Goal: Information Seeking & Learning: Learn about a topic

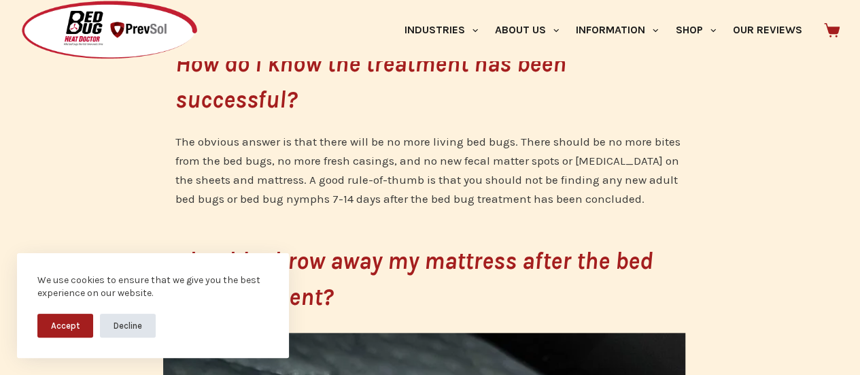
click at [116, 323] on button "Decline" at bounding box center [128, 326] width 56 height 24
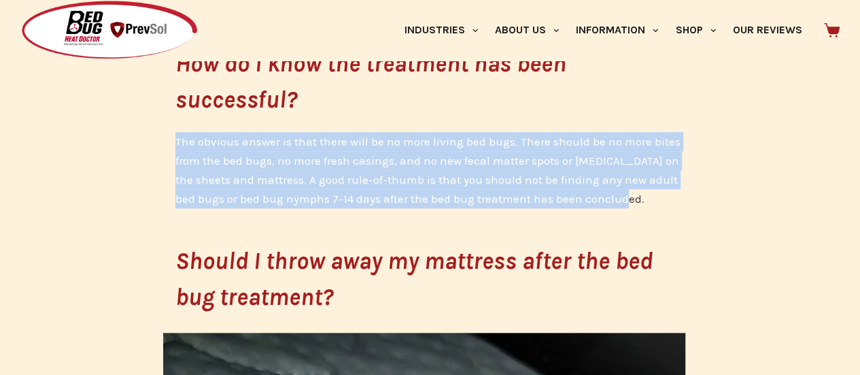
drag, startPoint x: 169, startPoint y: 146, endPoint x: 694, endPoint y: 199, distance: 528.4
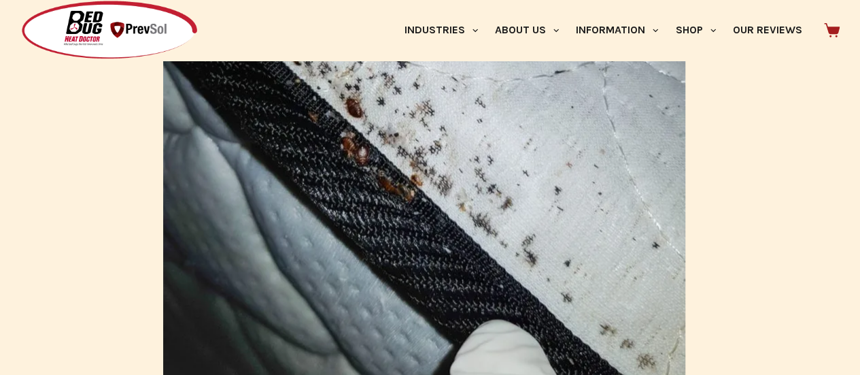
scroll to position [1360, 0]
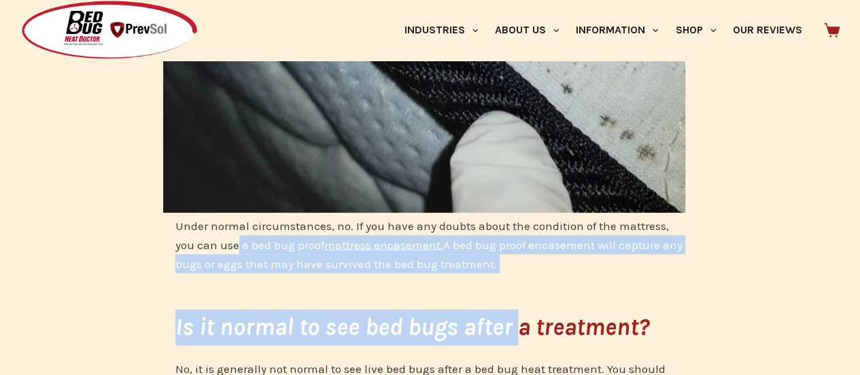
drag, startPoint x: 244, startPoint y: 248, endPoint x: 518, endPoint y: 274, distance: 275.4
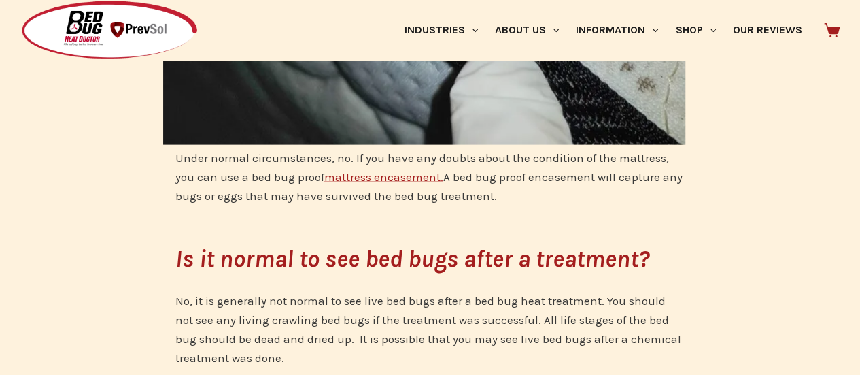
scroll to position [1496, 0]
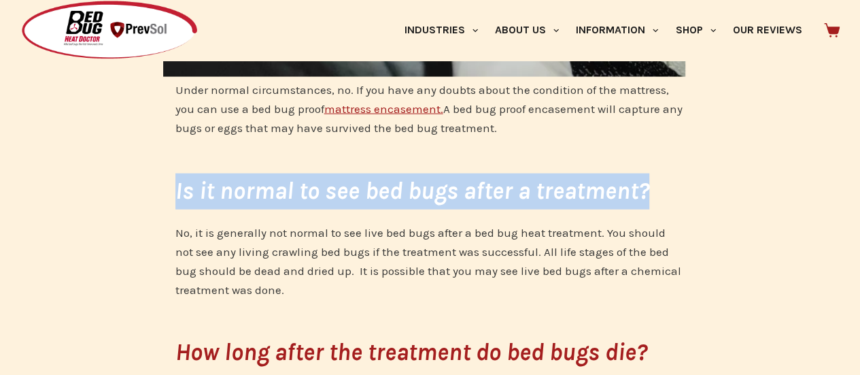
drag, startPoint x: 137, startPoint y: 192, endPoint x: 703, endPoint y: 197, distance: 566.6
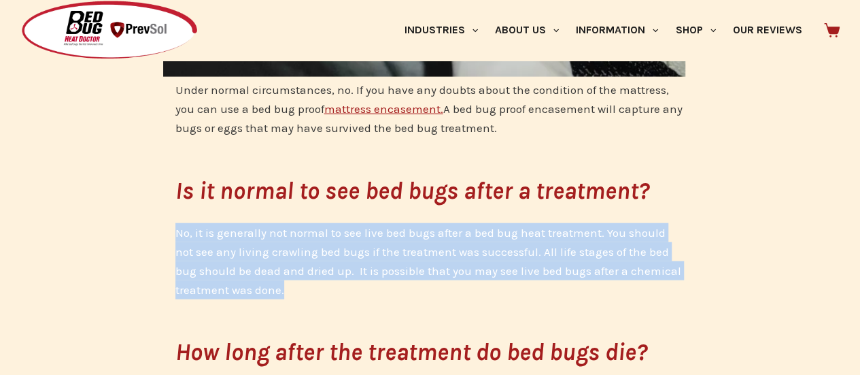
drag, startPoint x: 173, startPoint y: 232, endPoint x: 662, endPoint y: 286, distance: 492.7
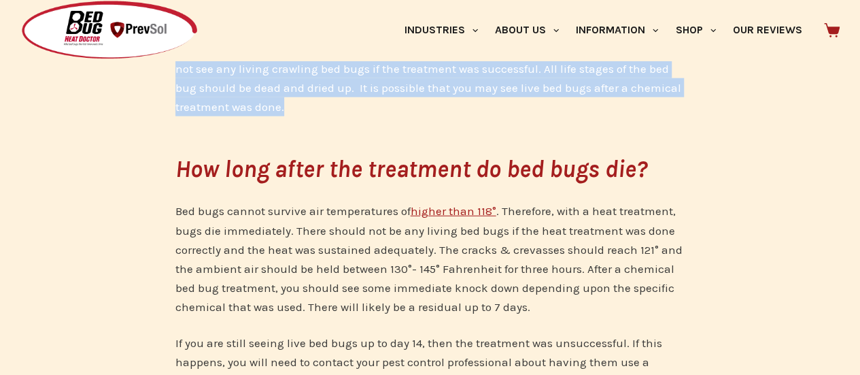
scroll to position [1700, 0]
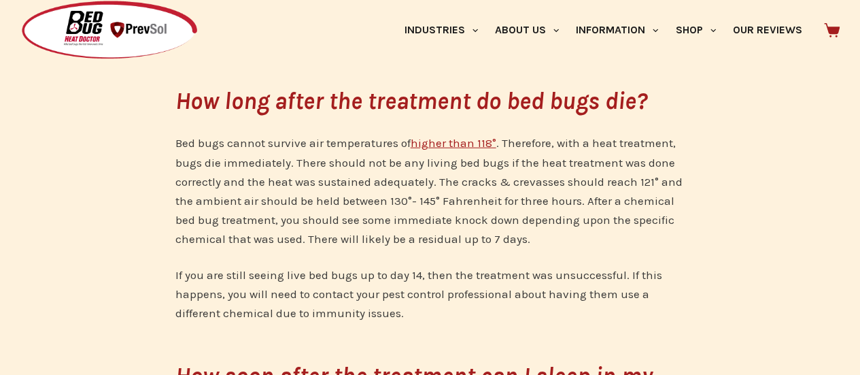
scroll to position [1768, 0]
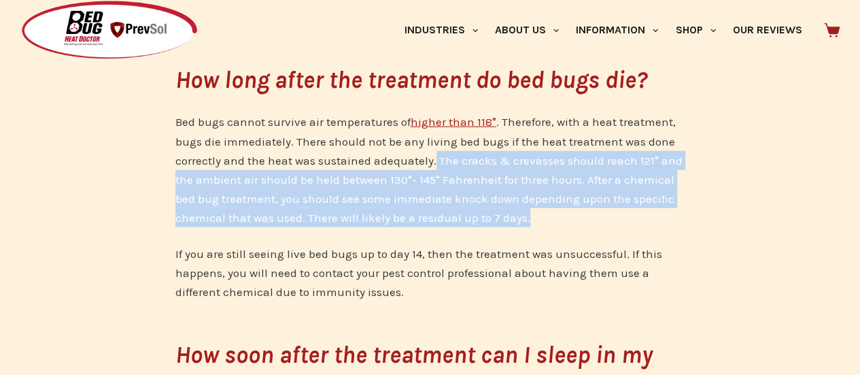
drag, startPoint x: 433, startPoint y: 155, endPoint x: 675, endPoint y: 214, distance: 249.3
click at [675, 214] on p "Bed bugs cannot survive air temperatures of higher than 118° . Therefore, with …" at bounding box center [430, 169] width 510 height 114
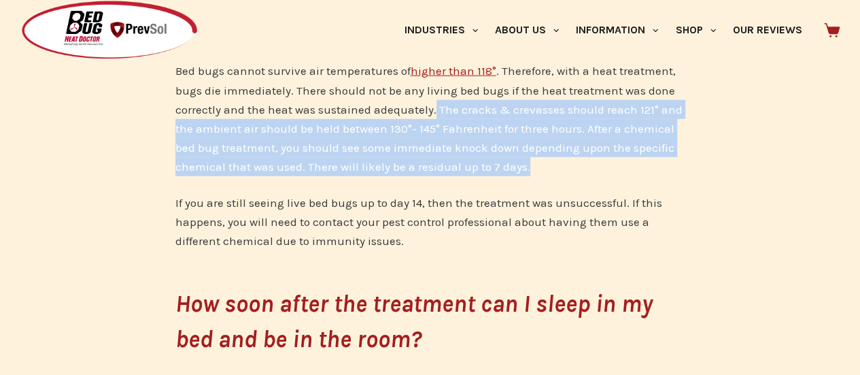
scroll to position [1836, 0]
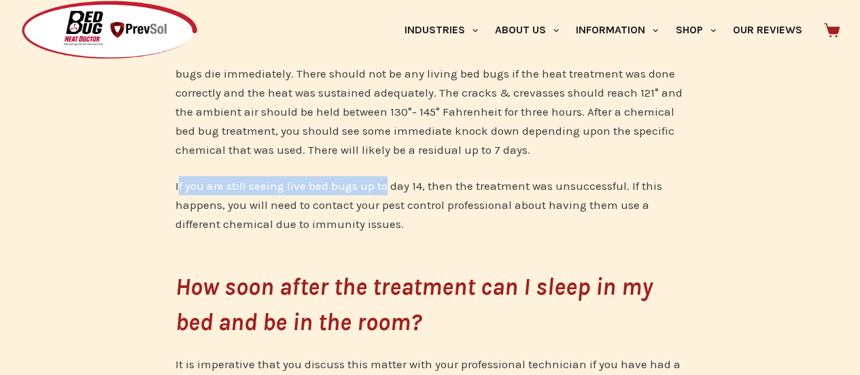
drag, startPoint x: 177, startPoint y: 190, endPoint x: 384, endPoint y: 182, distance: 207.6
click at [384, 182] on p "If you are still seeing live bed bugs up to day 14, then the treatment was unsu…" at bounding box center [430, 204] width 510 height 57
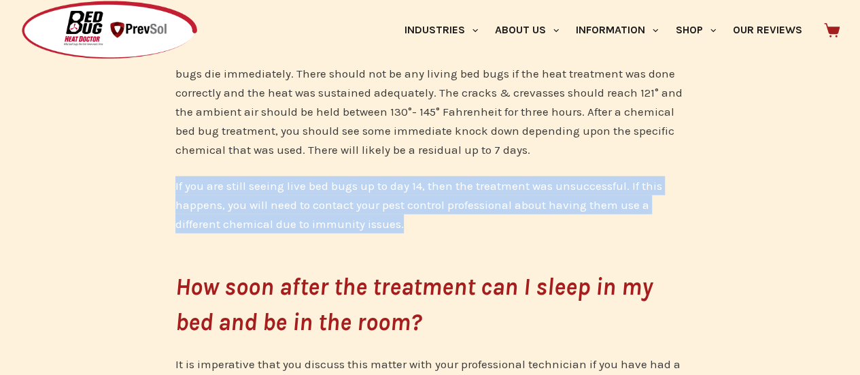
drag, startPoint x: 165, startPoint y: 182, endPoint x: 655, endPoint y: 222, distance: 491.3
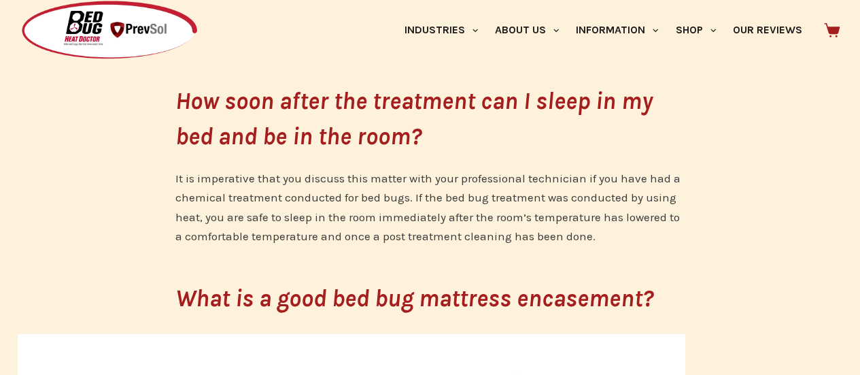
scroll to position [2040, 0]
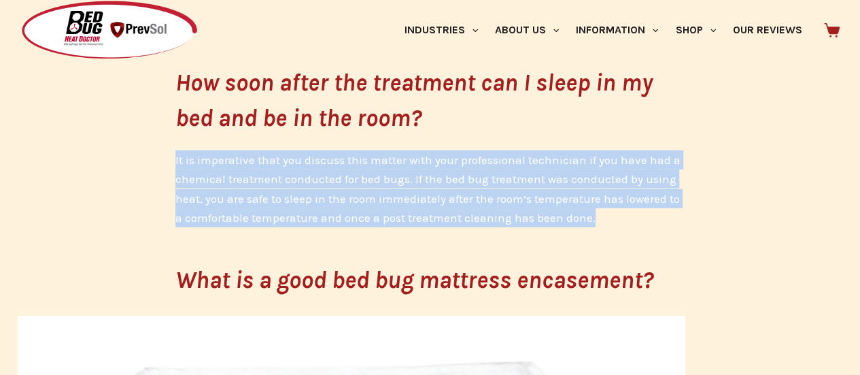
drag, startPoint x: 159, startPoint y: 161, endPoint x: 693, endPoint y: 214, distance: 536.5
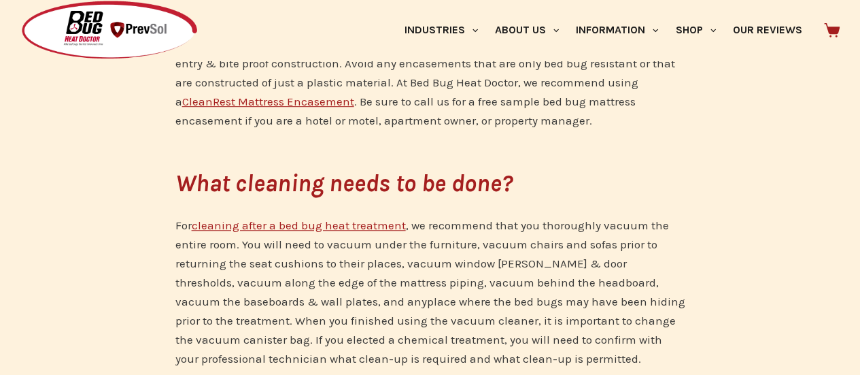
scroll to position [2925, 0]
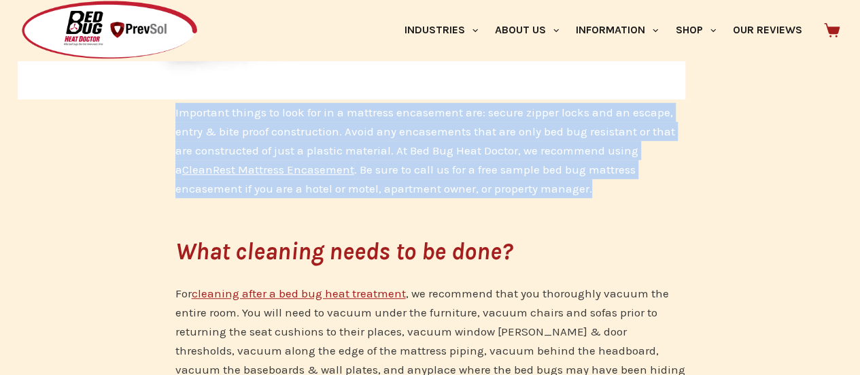
drag, startPoint x: 167, startPoint y: 105, endPoint x: 665, endPoint y: 190, distance: 505.6
click at [665, 190] on div "What to expect after a bed bug treatment. So, you have just had a bed bug treat…" at bounding box center [430, 14] width 860 height 5224
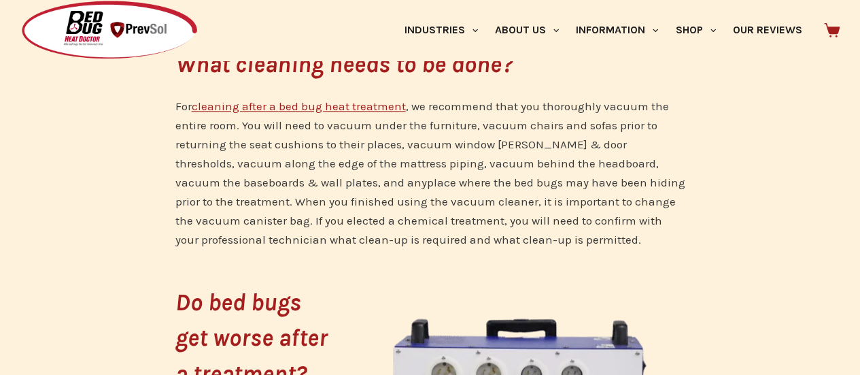
scroll to position [3129, 0]
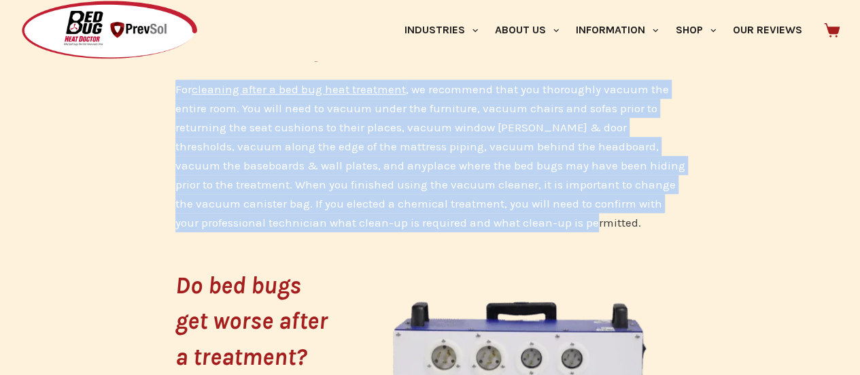
drag, startPoint x: 166, startPoint y: 89, endPoint x: 624, endPoint y: 230, distance: 479.6
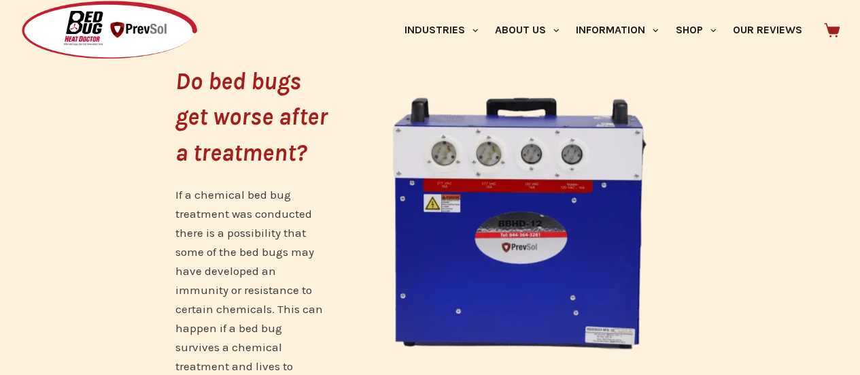
scroll to position [3401, 0]
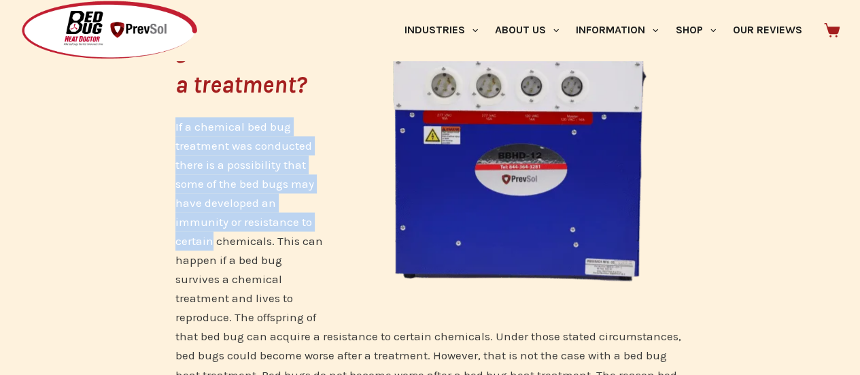
drag, startPoint x: 170, startPoint y: 126, endPoint x: 340, endPoint y: 225, distance: 196.9
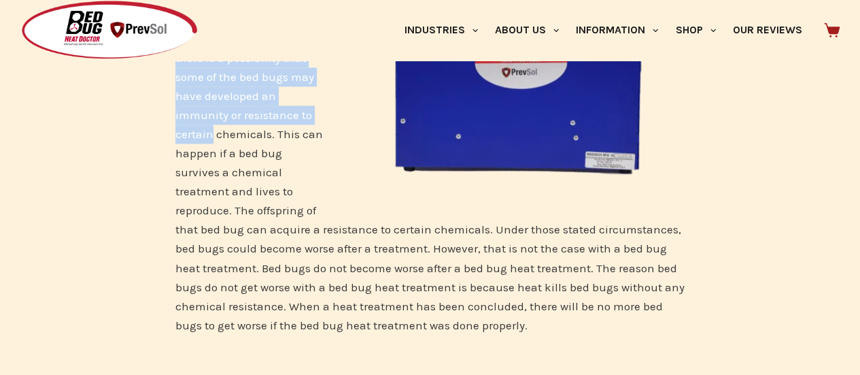
scroll to position [3537, 0]
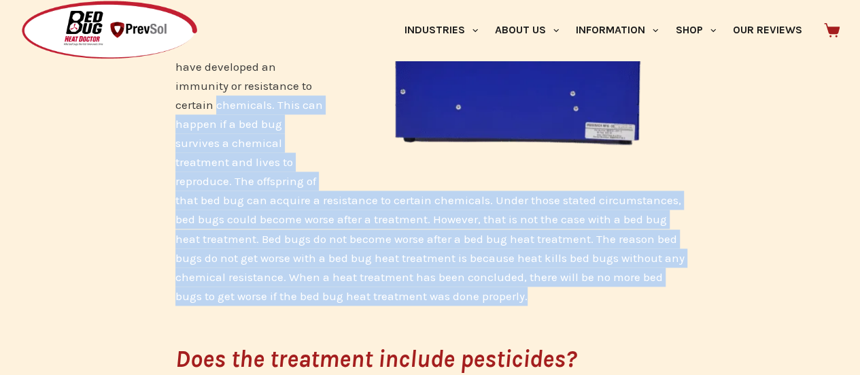
drag, startPoint x: 177, startPoint y: 105, endPoint x: 695, endPoint y: 292, distance: 551.0
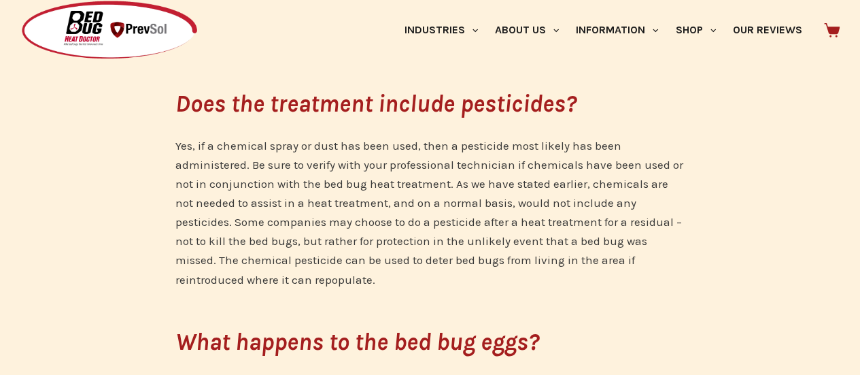
scroll to position [3809, 0]
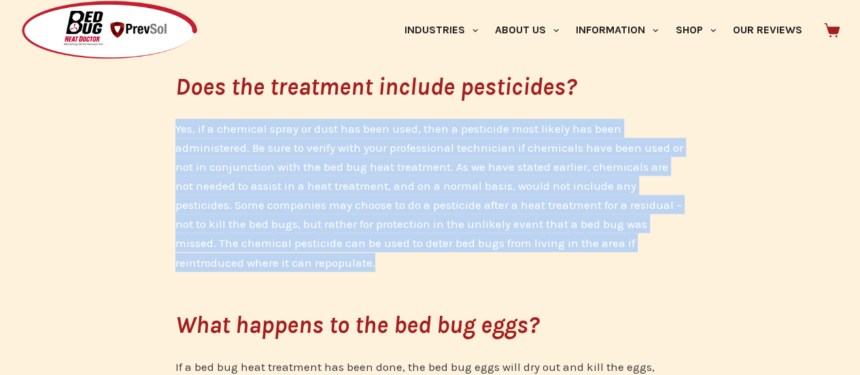
drag, startPoint x: 148, startPoint y: 129, endPoint x: 686, endPoint y: 260, distance: 553.6
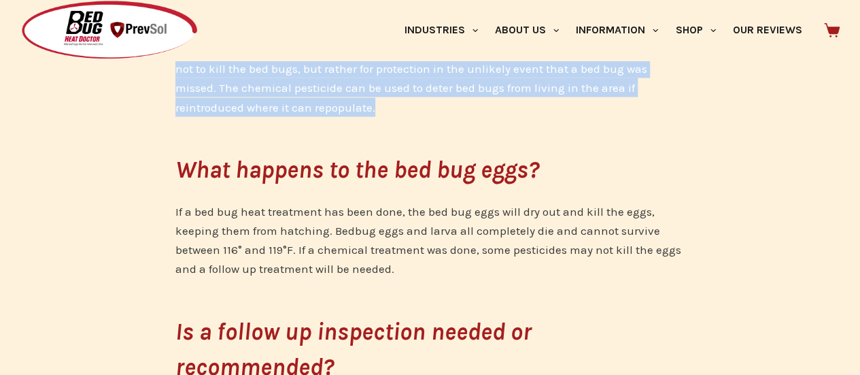
scroll to position [4013, 0]
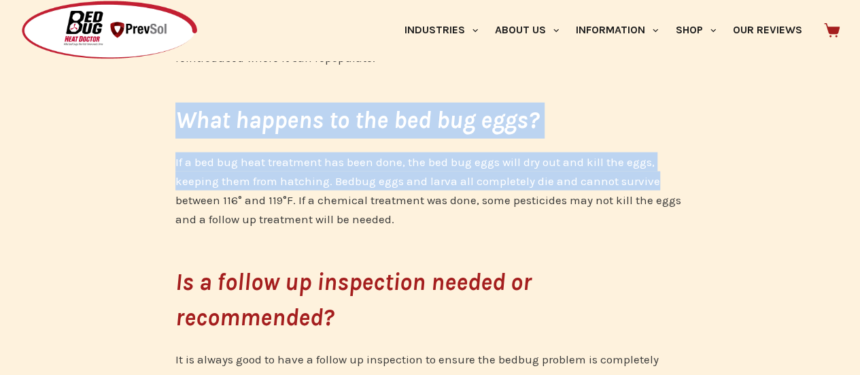
drag, startPoint x: 150, startPoint y: 129, endPoint x: 724, endPoint y: 180, distance: 576.4
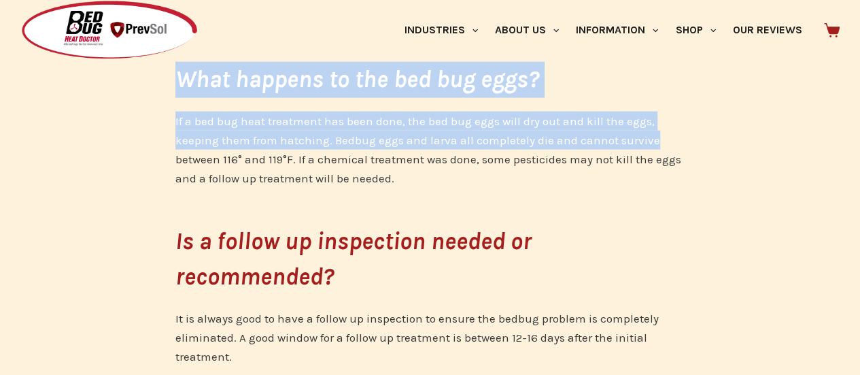
scroll to position [4081, 0]
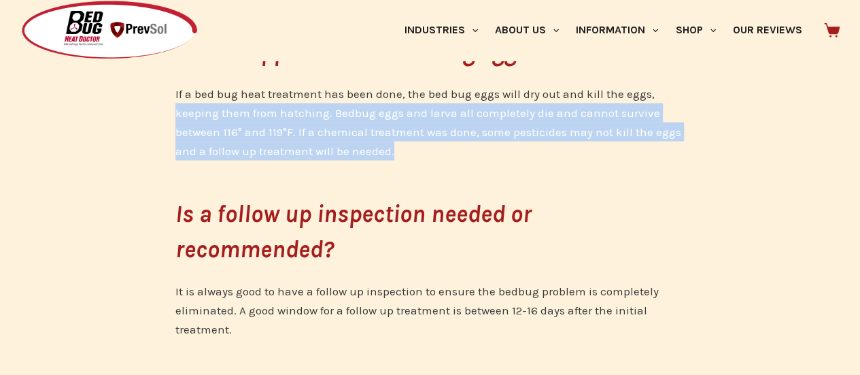
drag, startPoint x: 169, startPoint y: 118, endPoint x: 684, endPoint y: 157, distance: 517.1
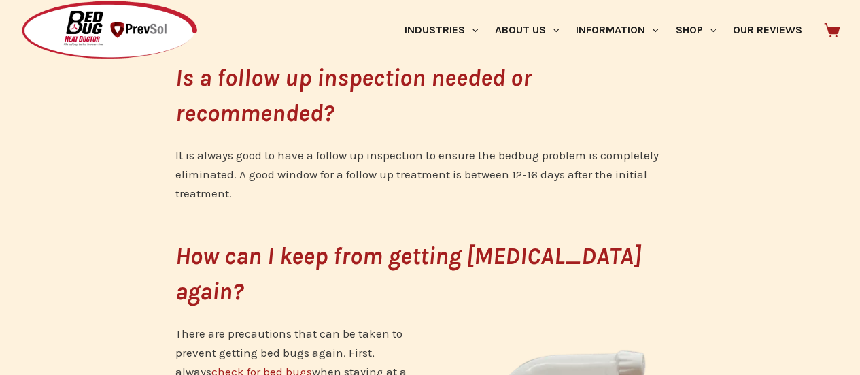
scroll to position [4285, 0]
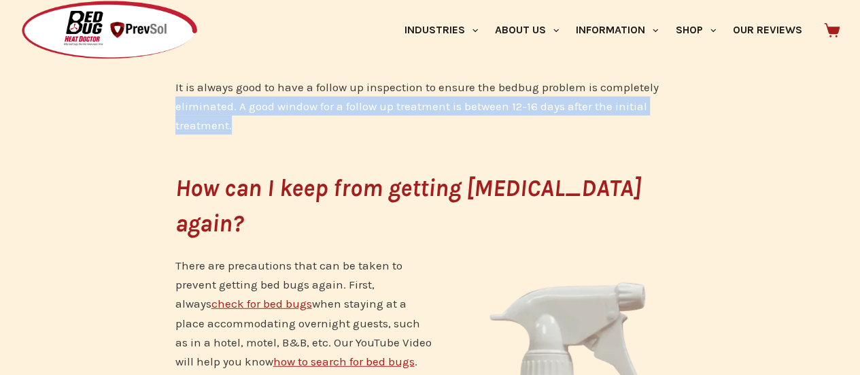
drag, startPoint x: 175, startPoint y: 99, endPoint x: 550, endPoint y: 120, distance: 375.4
click at [550, 120] on p "It is always good to have a follow up inspection to ensure the bedbug problem i…" at bounding box center [430, 106] width 510 height 57
click at [526, 133] on p "It is always good to have a follow up inspection to ensure the bedbug problem i…" at bounding box center [430, 106] width 510 height 57
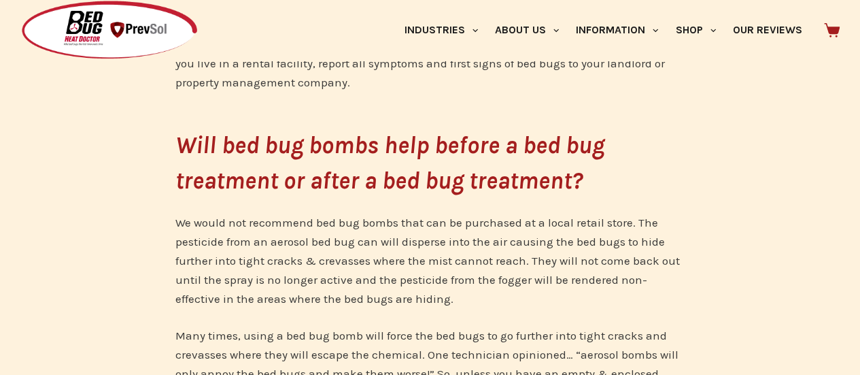
scroll to position [5033, 0]
